Goal: Task Accomplishment & Management: Use online tool/utility

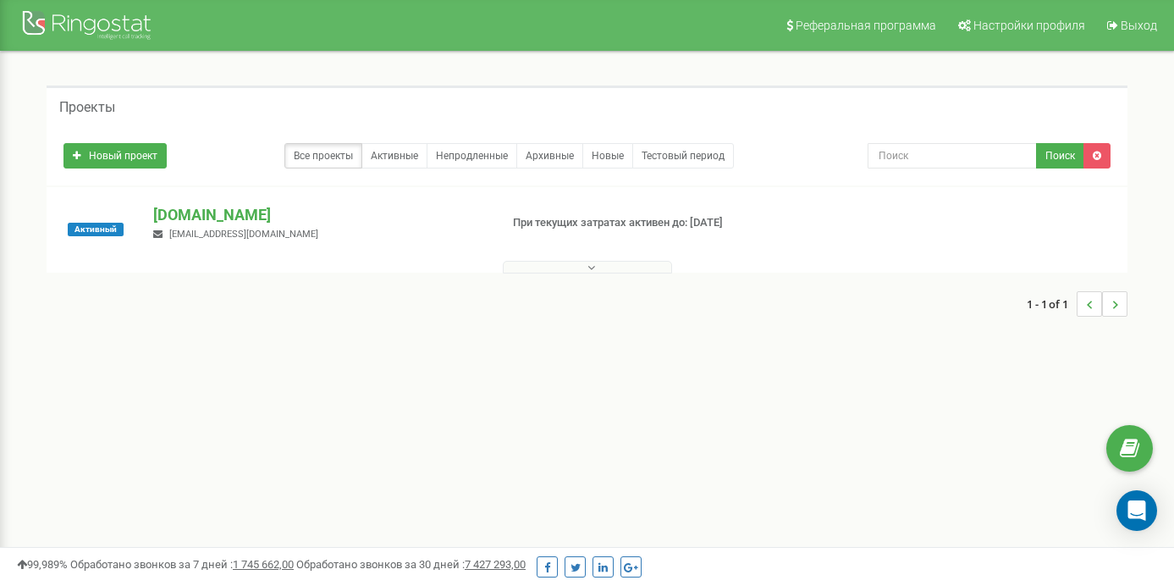
click at [571, 265] on button at bounding box center [587, 267] width 169 height 13
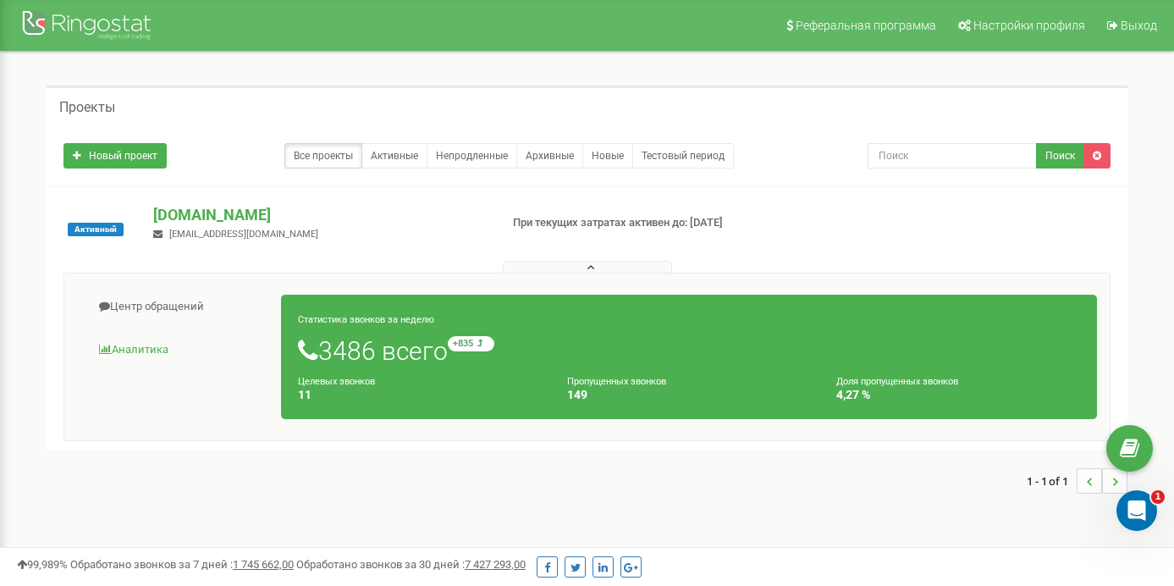
click at [164, 350] on link "Аналитика" at bounding box center [179, 349] width 205 height 41
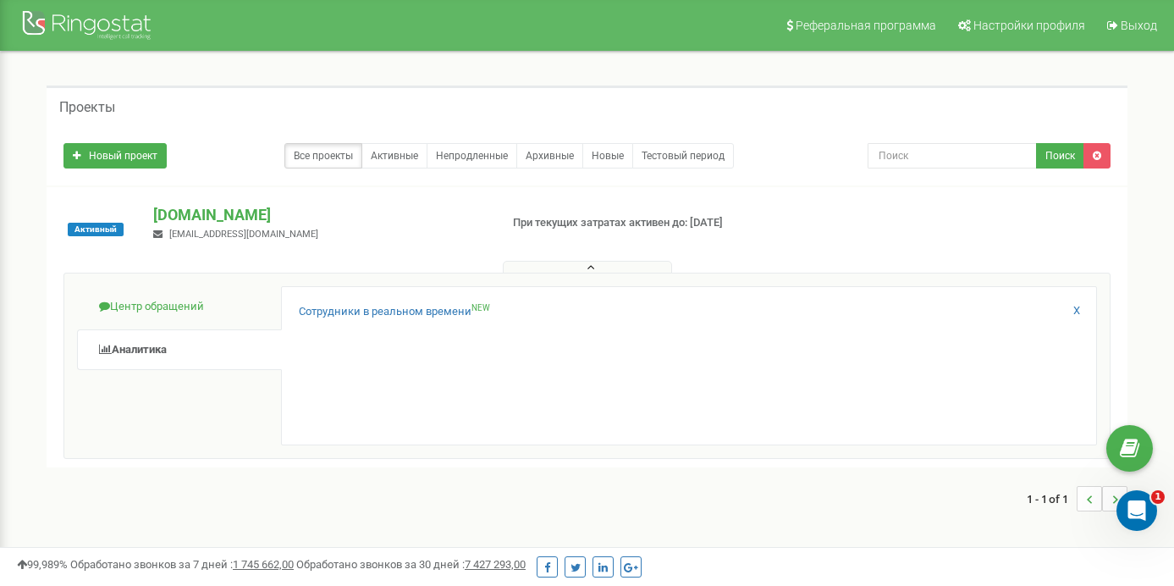
click at [191, 307] on link "Центр обращений" at bounding box center [179, 306] width 205 height 41
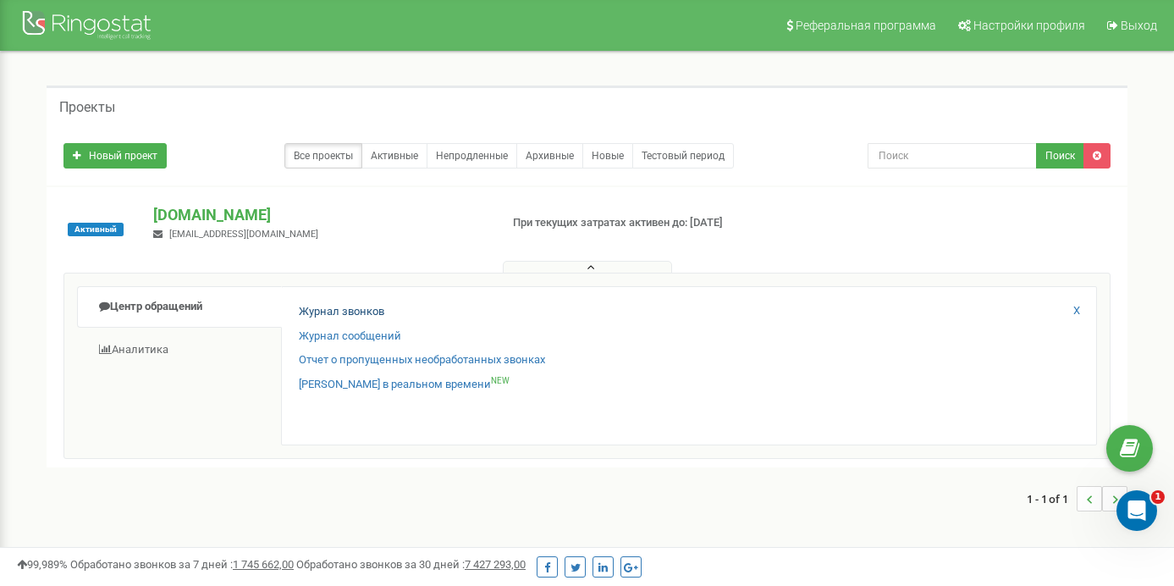
click at [347, 313] on link "Журнал звонков" at bounding box center [342, 312] width 86 height 16
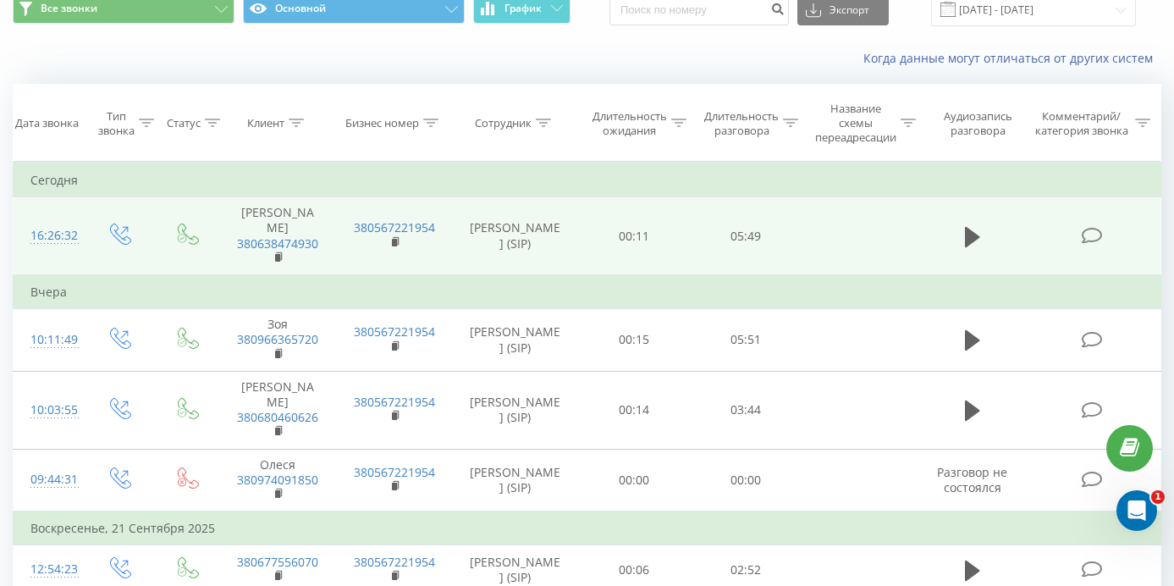
scroll to position [71, 0]
click at [974, 246] on icon at bounding box center [972, 235] width 15 height 20
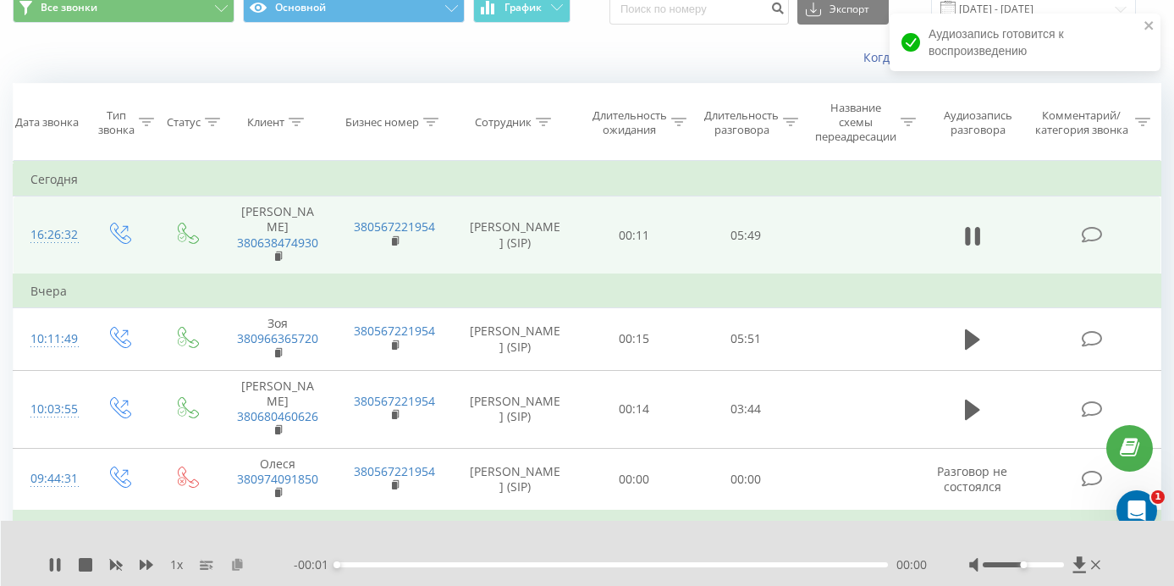
click at [237, 568] on icon at bounding box center [237, 564] width 14 height 12
click at [55, 564] on icon at bounding box center [55, 565] width 14 height 14
